Goal: Task Accomplishment & Management: Manage account settings

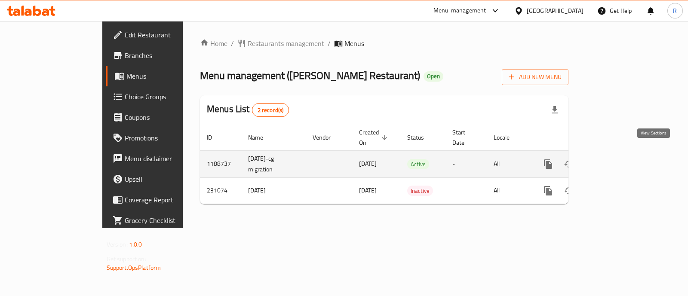
click at [621, 158] on link "enhanced table" at bounding box center [610, 164] width 21 height 21
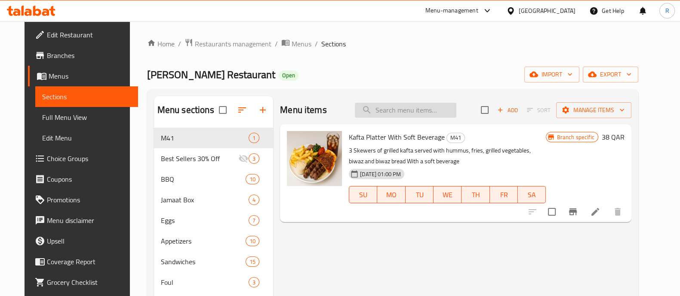
click at [386, 112] on input "search" at bounding box center [405, 110] width 101 height 15
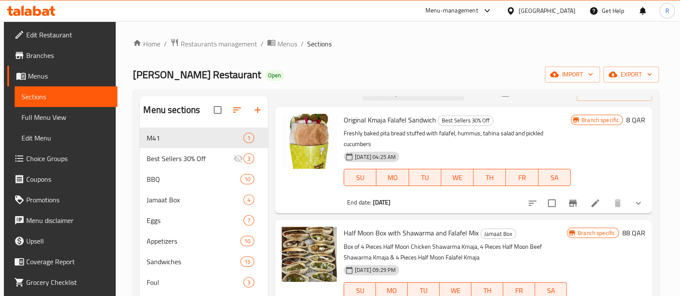
scroll to position [20, 0]
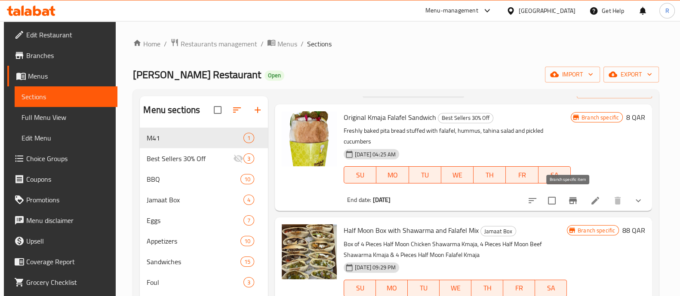
type input "kmaja"
click at [570, 198] on icon "Branch-specific-item" at bounding box center [573, 201] width 10 height 10
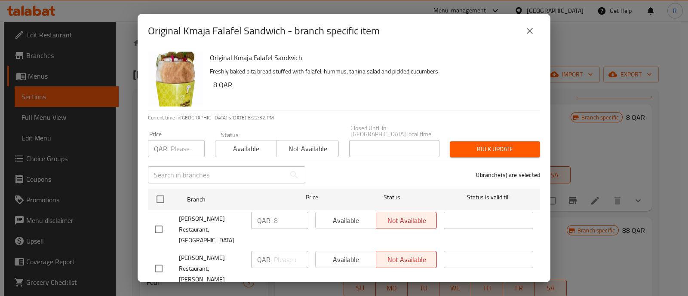
click at [521, 36] on button "close" at bounding box center [529, 31] width 21 height 21
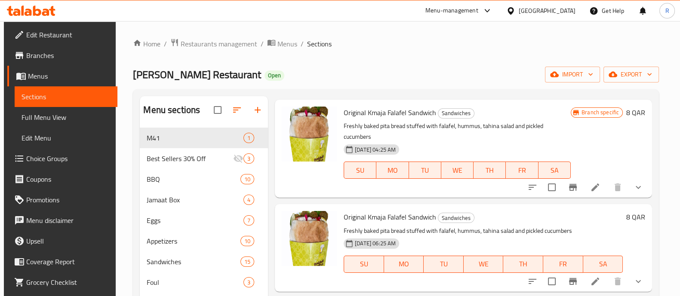
scroll to position [243, 0]
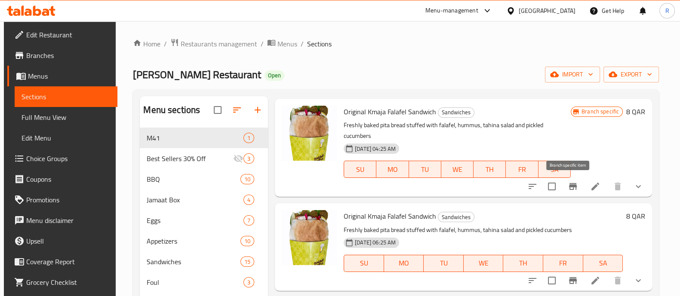
click at [573, 187] on icon "Branch-specific-item" at bounding box center [573, 186] width 10 height 10
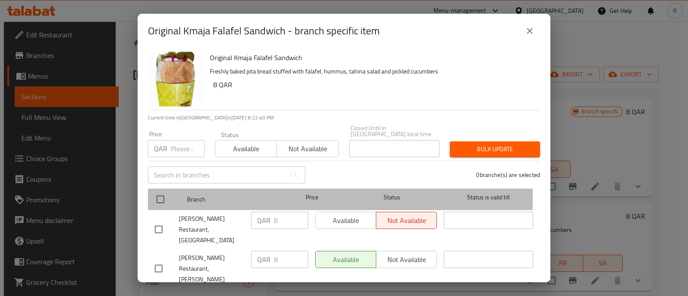
click at [148, 190] on div "Branch Price Status Status is valid till" at bounding box center [344, 200] width 392 height 22
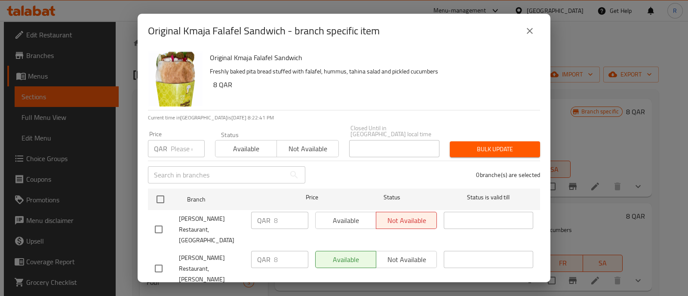
click at [355, 221] on div "Available Not available" at bounding box center [376, 220] width 122 height 17
click at [408, 251] on div "Available Not available" at bounding box center [376, 259] width 122 height 17
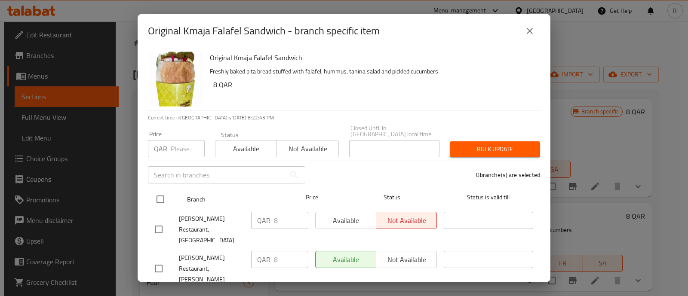
click at [166, 194] on input "checkbox" at bounding box center [160, 199] width 18 height 18
checkbox input "true"
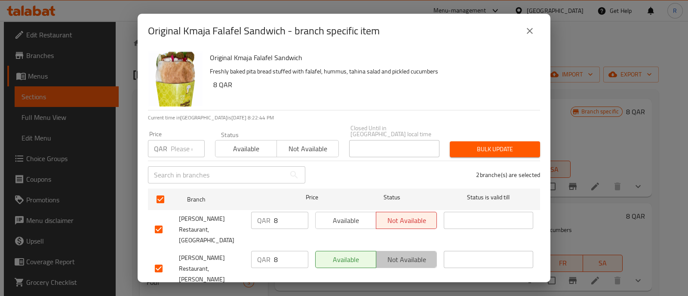
click at [399, 254] on span "Not available" at bounding box center [407, 260] width 54 height 12
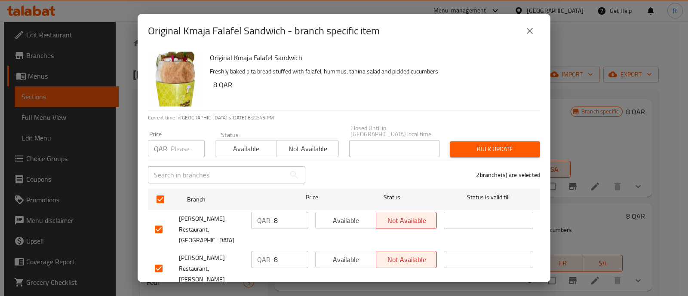
click at [396, 295] on span "Save" at bounding box center [344, 300] width 378 height 11
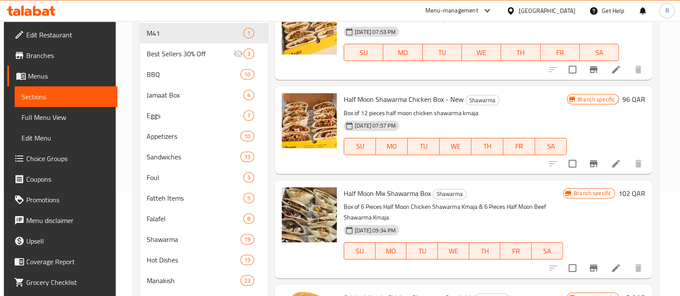
scroll to position [446, 0]
